Goal: Navigation & Orientation: Find specific page/section

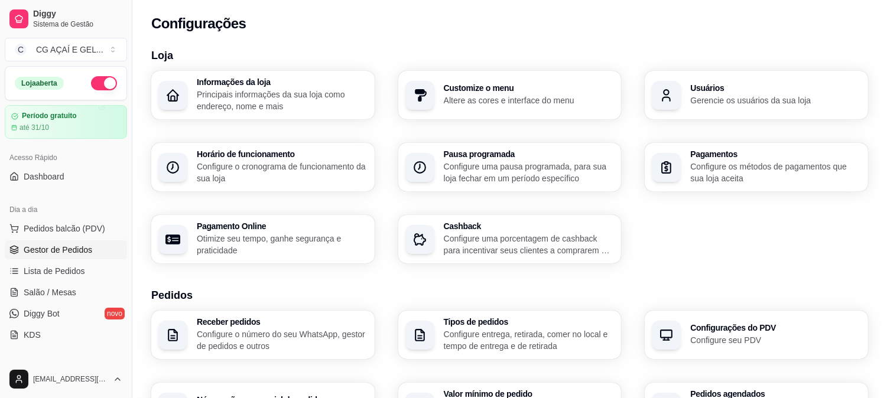
click at [47, 243] on link "Gestor de Pedidos" at bounding box center [66, 250] width 122 height 19
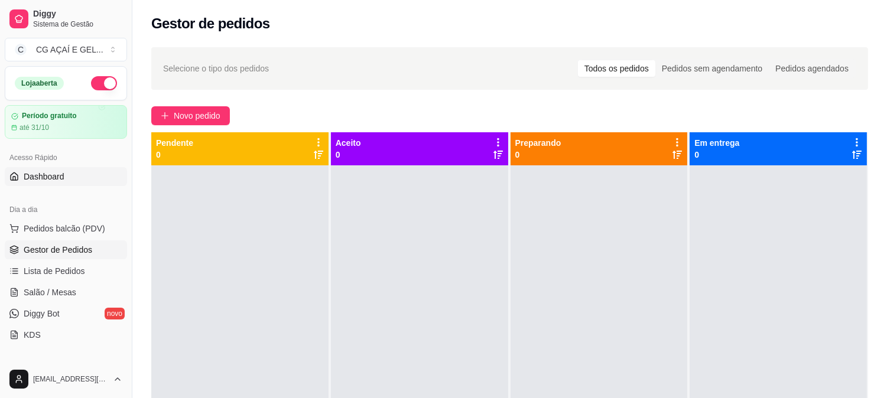
click at [43, 179] on span "Dashboard" at bounding box center [44, 177] width 41 height 12
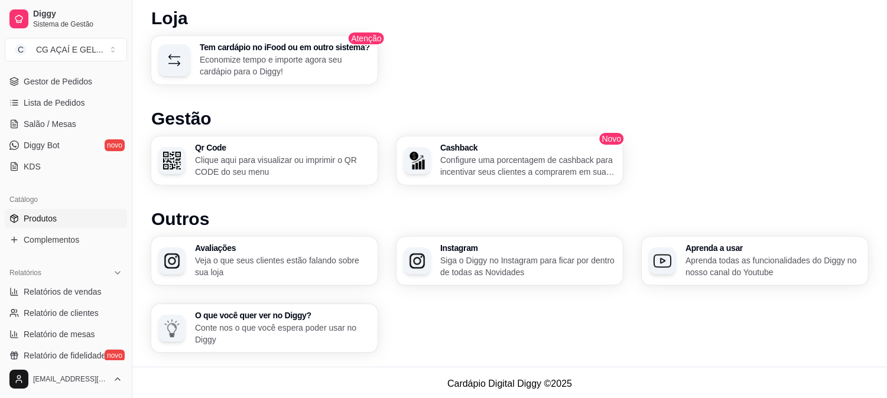
scroll to position [192, 0]
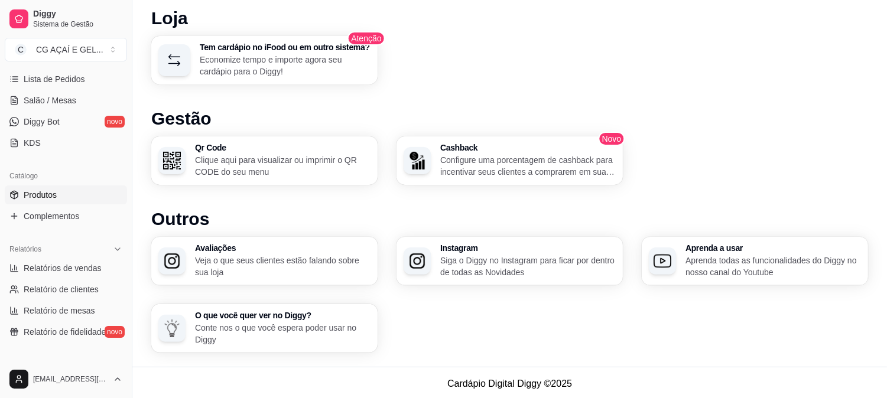
click at [75, 194] on link "Produtos" at bounding box center [66, 195] width 122 height 19
